Goal: Information Seeking & Learning: Learn about a topic

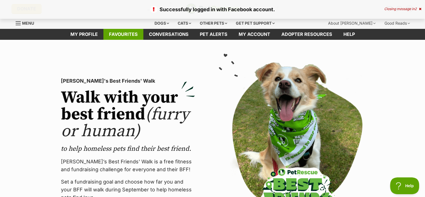
click at [114, 36] on link "Favourites" at bounding box center [123, 34] width 40 height 11
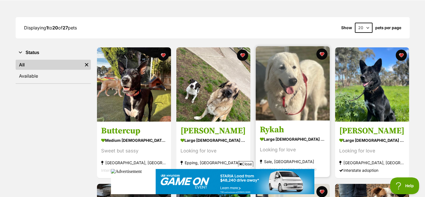
click at [294, 94] on img at bounding box center [293, 83] width 74 height 74
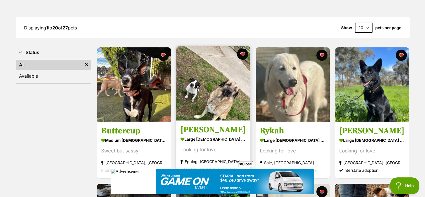
click at [217, 95] on img at bounding box center [214, 83] width 74 height 74
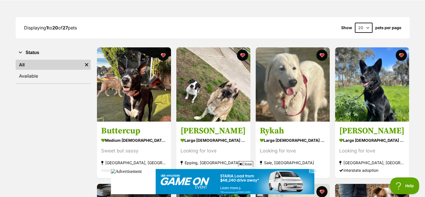
scroll to position [239, 0]
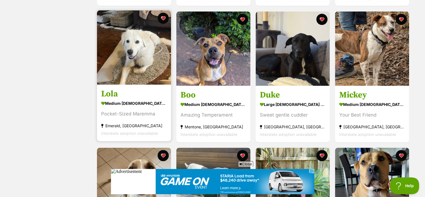
click at [124, 104] on div "medium [DEMOGRAPHIC_DATA] Dog" at bounding box center [134, 103] width 66 height 8
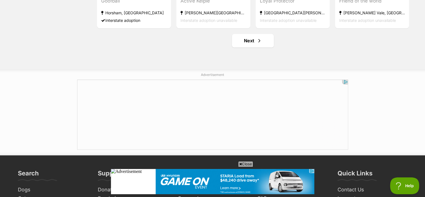
scroll to position [765, 0]
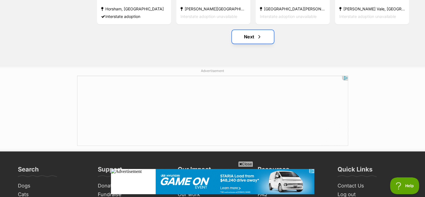
click at [250, 34] on link "Next" at bounding box center [253, 36] width 42 height 13
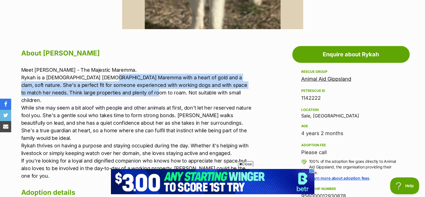
drag, startPoint x: 108, startPoint y: 76, endPoint x: 129, endPoint y: 91, distance: 26.6
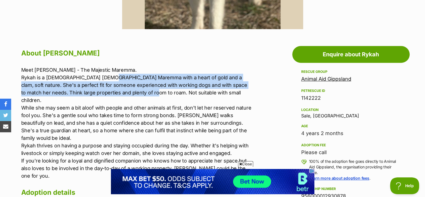
click at [129, 91] on p "Meet Rykah - The Majestic Maremma. Rykah is a 3 year-old female Maremma with a …" at bounding box center [136, 122] width 231 height 113
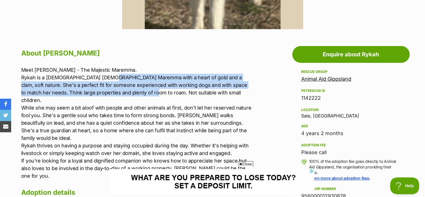
click at [129, 91] on p "Meet Rykah - The Majestic Maremma. Rykah is a 3 year-old female Maremma with a …" at bounding box center [136, 122] width 231 height 113
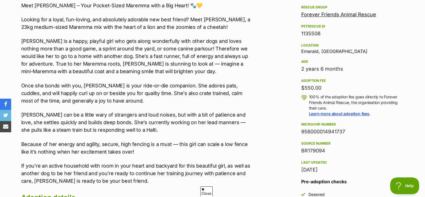
click at [243, 163] on p "If you’re an active household with room in your heart and backyard for this bea…" at bounding box center [136, 173] width 231 height 23
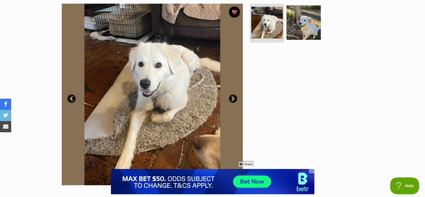
scroll to position [109, 0]
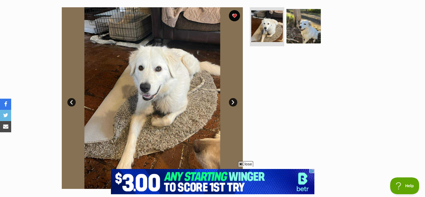
click at [232, 103] on link "Next" at bounding box center [233, 102] width 8 height 8
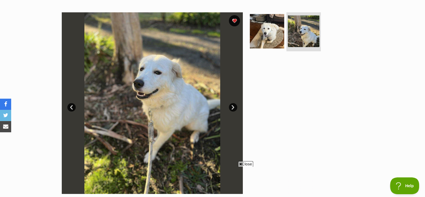
scroll to position [98, 0]
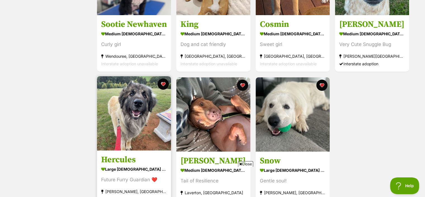
click at [111, 105] on img at bounding box center [134, 113] width 74 height 74
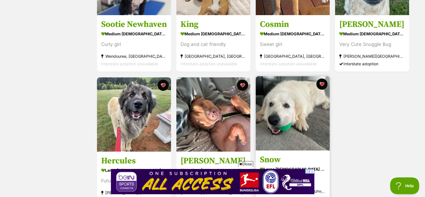
click at [295, 128] on img at bounding box center [293, 113] width 74 height 74
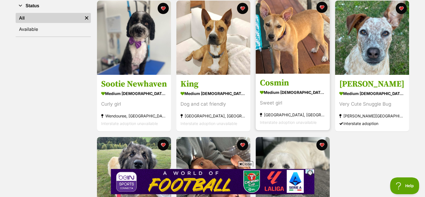
scroll to position [106, 0]
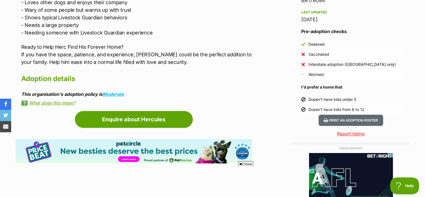
scroll to position [482, 0]
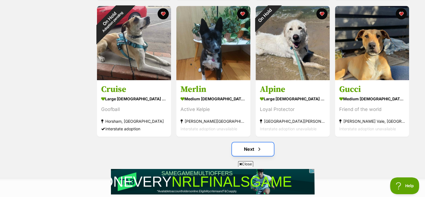
click at [250, 150] on link "Next" at bounding box center [253, 148] width 42 height 13
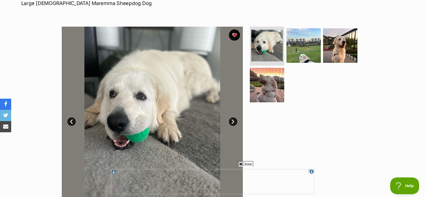
scroll to position [91, 0]
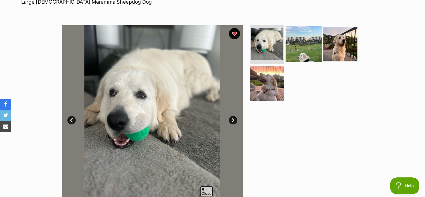
click at [300, 52] on img at bounding box center [304, 44] width 36 height 36
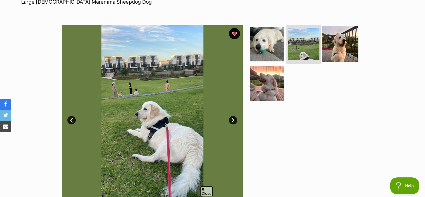
scroll to position [0, 0]
click at [343, 44] on img at bounding box center [341, 44] width 36 height 36
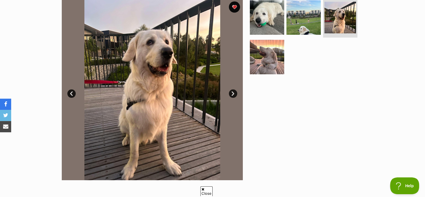
click at [326, 71] on ul at bounding box center [306, 38] width 115 height 79
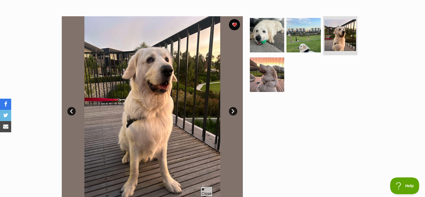
scroll to position [95, 0]
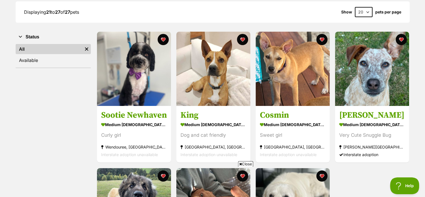
scroll to position [87, 0]
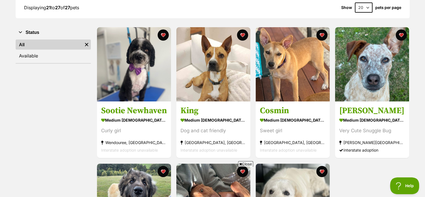
click at [244, 163] on span "Close" at bounding box center [245, 164] width 15 height 6
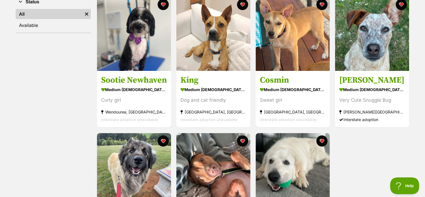
scroll to position [114, 0]
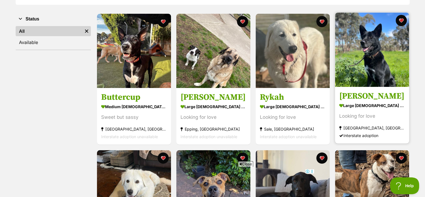
scroll to position [102, 0]
